Goal: Task Accomplishment & Management: Manage account settings

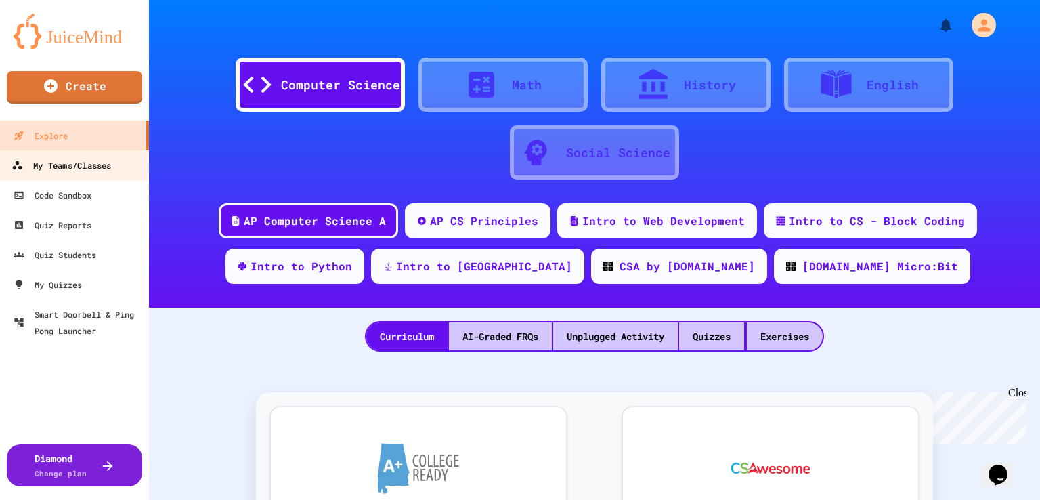
click at [73, 158] on div "My Teams/Classes" at bounding box center [62, 165] width 100 height 17
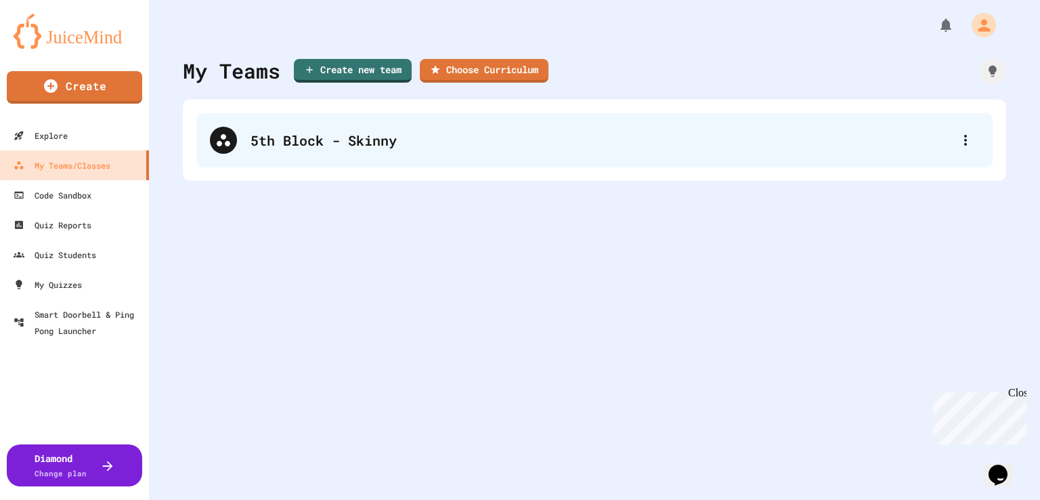
click at [381, 146] on div "5th Block - Skinny" at bounding box center [600, 140] width 701 height 20
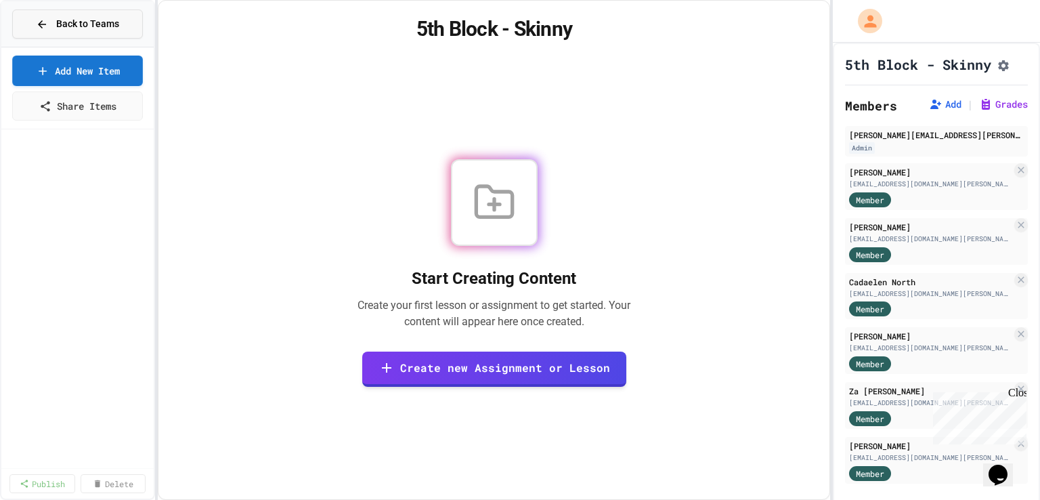
click at [92, 24] on span "Back to Teams" at bounding box center [87, 24] width 63 height 14
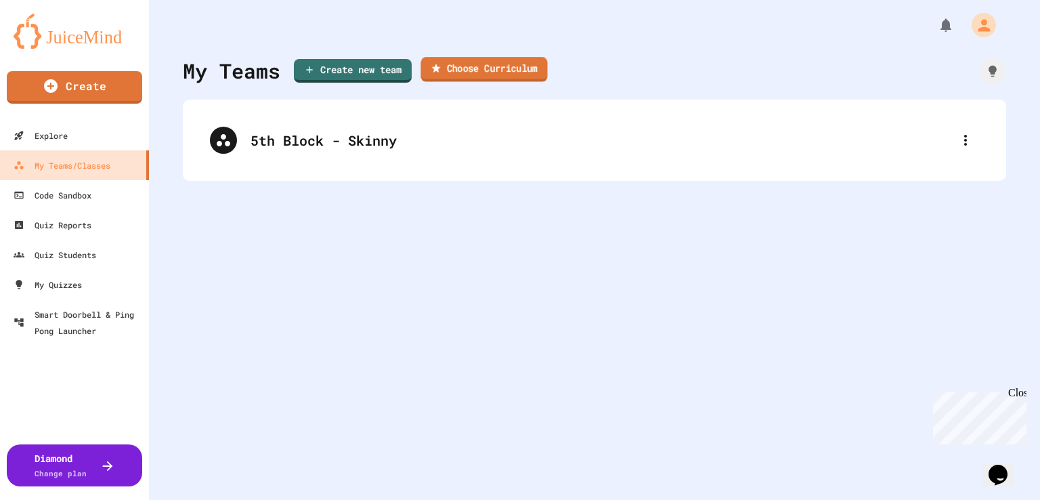
click at [485, 66] on link "Choose Curriculum" at bounding box center [483, 69] width 127 height 25
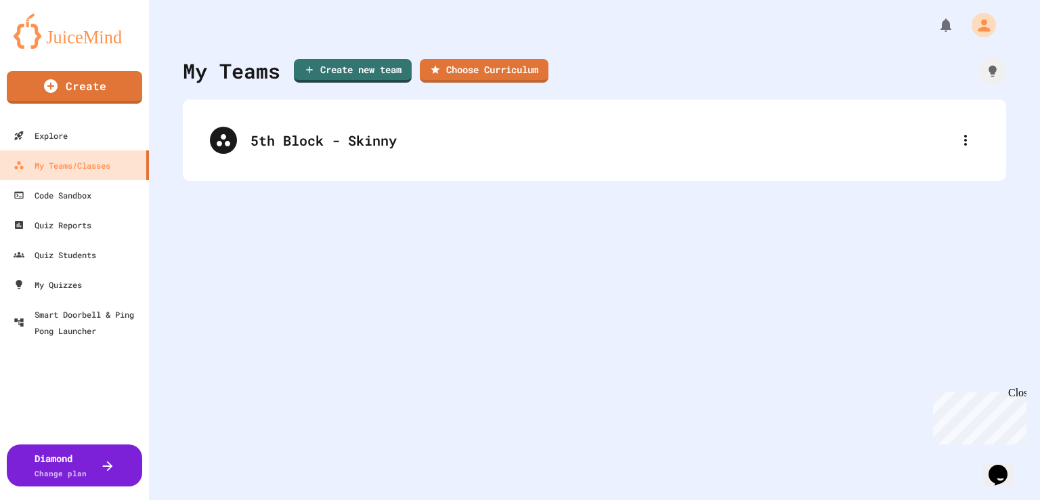
scroll to position [0, 0]
click at [16, 499] on button "button" at bounding box center [8, 508] width 16 height 17
click at [481, 76] on link "Choose Curriculum" at bounding box center [484, 69] width 127 height 25
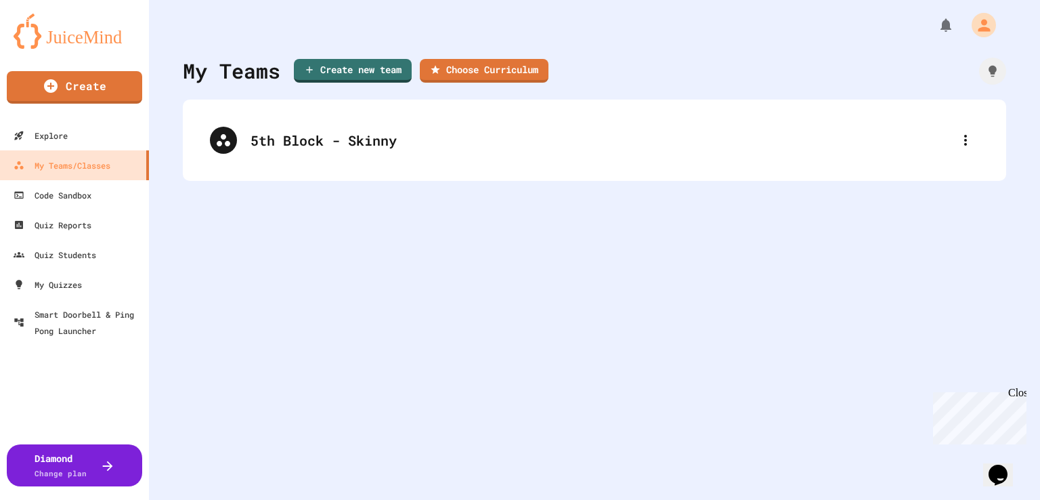
scroll to position [87, 0]
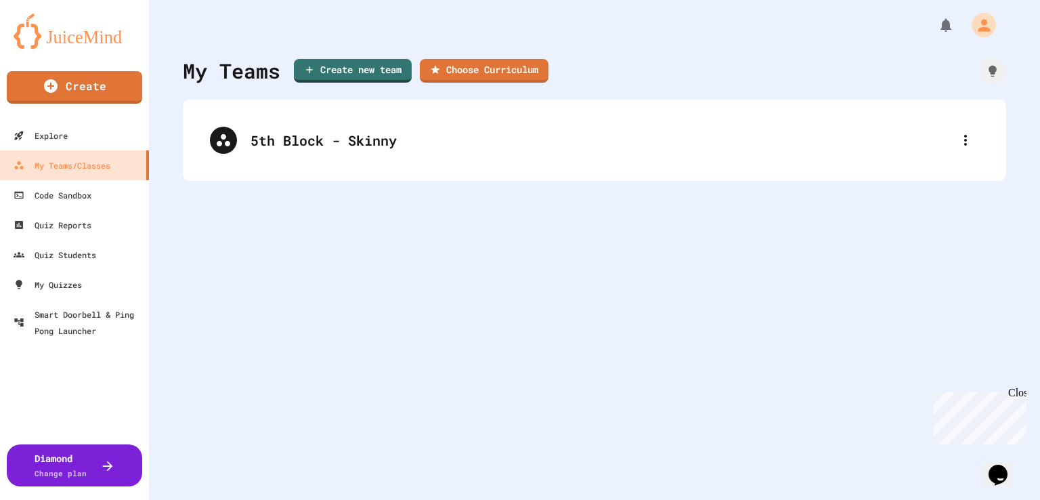
scroll to position [0, 0]
click at [16, 499] on icon "button" at bounding box center [8, 508] width 16 height 16
